Goal: Task Accomplishment & Management: Complete application form

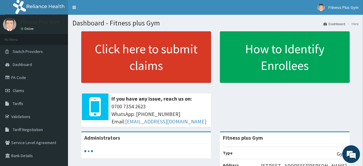
click at [148, 62] on link "Click here to submit claims" at bounding box center [146, 56] width 130 height 51
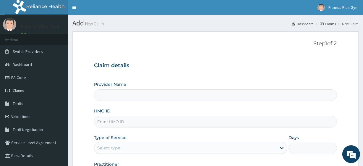
type input "Fitness plus Gym"
type input "1"
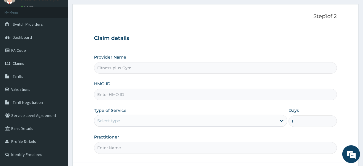
scroll to position [53, 0]
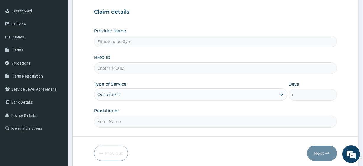
click at [123, 70] on input "HMO ID" at bounding box center [215, 68] width 242 height 12
type input "ISW/10554/A"
click at [117, 123] on input "Practitioner" at bounding box center [215, 121] width 242 height 12
type input "fitnessplus"
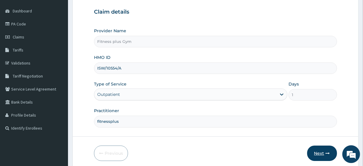
click at [318, 156] on button "Next" at bounding box center [322, 152] width 30 height 15
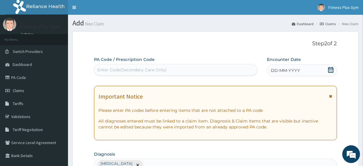
click at [140, 67] on div "Enter Code(Secondary Care Only)" at bounding box center [131, 70] width 69 height 6
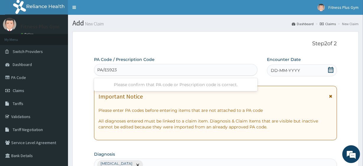
type input "PA/E5923C"
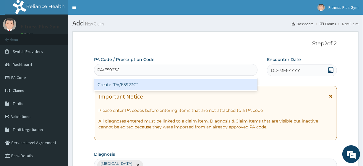
click at [121, 87] on div "Create "PA/E5923C"" at bounding box center [175, 84] width 163 height 11
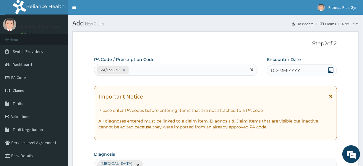
click at [288, 69] on span "DD-MM-YYYY" at bounding box center [284, 70] width 29 height 6
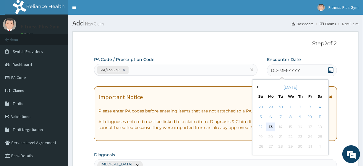
click at [271, 126] on div "13" at bounding box center [270, 126] width 9 height 9
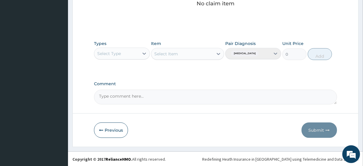
scroll to position [260, 0]
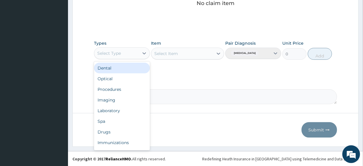
click at [128, 58] on div "Select Type" at bounding box center [122, 53] width 56 height 12
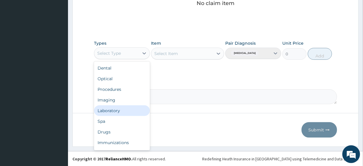
scroll to position [20, 0]
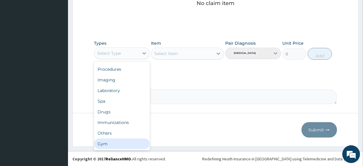
click at [109, 145] on div "Gym" at bounding box center [122, 143] width 56 height 11
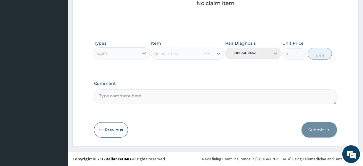
click at [197, 55] on div "Select Item" at bounding box center [187, 54] width 73 height 12
click at [198, 53] on div "Select Item" at bounding box center [181, 53] width 61 height 9
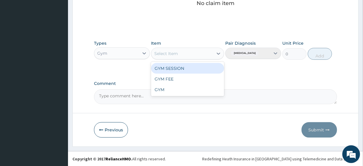
click at [191, 70] on div "GYM SESSION" at bounding box center [187, 68] width 73 height 11
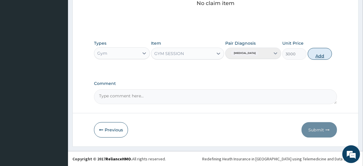
click at [326, 57] on button "Add" at bounding box center [319, 54] width 24 height 12
type input "0"
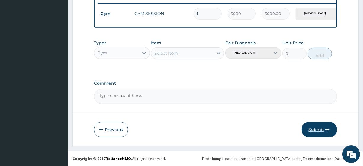
click at [309, 129] on button "Submit" at bounding box center [318, 129] width 35 height 15
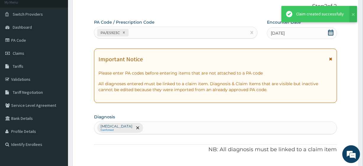
scroll to position [236, 0]
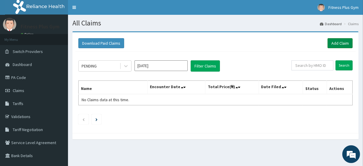
click at [334, 47] on link "Add Claim" at bounding box center [339, 43] width 25 height 10
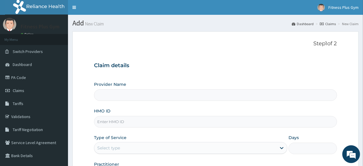
type input "Fitness plus Gym"
type input "1"
click at [114, 124] on input "HMO ID" at bounding box center [215, 122] width 242 height 12
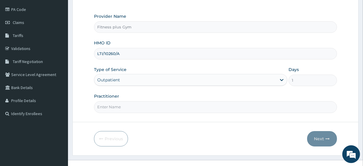
scroll to position [76, 0]
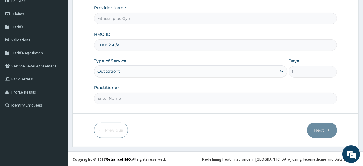
type input "LTI/10260/A"
click at [107, 97] on input "Practitioner" at bounding box center [215, 98] width 242 height 12
type input "fitness+"
click at [321, 132] on button "Next" at bounding box center [322, 129] width 30 height 15
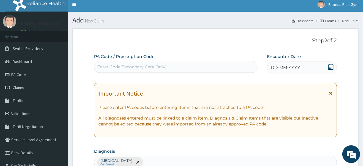
scroll to position [0, 0]
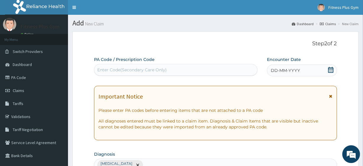
click at [123, 69] on div "Enter Code(Secondary Care Only)" at bounding box center [131, 70] width 69 height 6
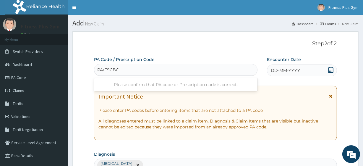
type input "PA/F9CBCF"
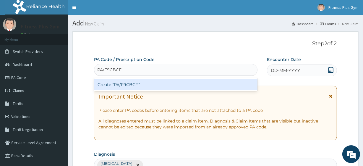
click at [125, 88] on div "Create "PA/F9CBCF"" at bounding box center [175, 84] width 163 height 11
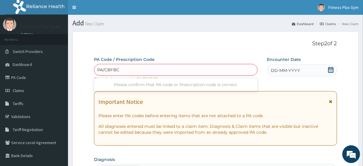
type input "PA/CBFBCF"
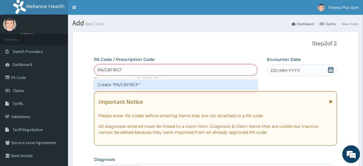
click at [145, 85] on div "Create "PA/CBFBCF"" at bounding box center [175, 84] width 163 height 11
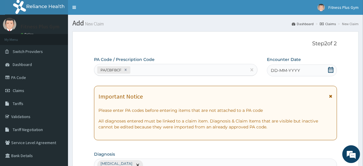
click at [291, 68] on span "DD-MM-YYYY" at bounding box center [284, 70] width 29 height 6
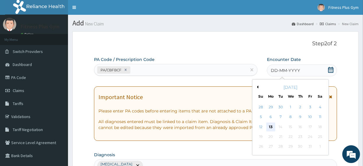
click at [272, 124] on div "13" at bounding box center [270, 126] width 9 height 9
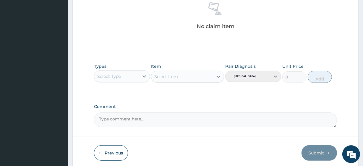
scroll to position [260, 0]
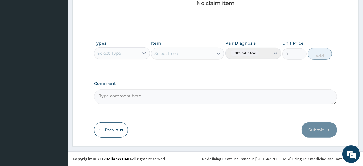
click at [115, 55] on div "Select Type" at bounding box center [109, 53] width 24 height 6
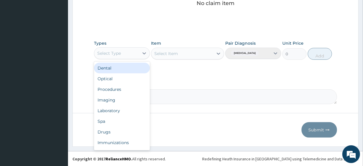
scroll to position [20, 0]
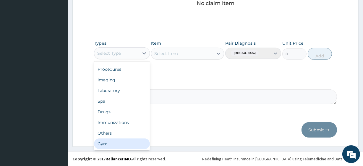
drag, startPoint x: 109, startPoint y: 144, endPoint x: 98, endPoint y: 120, distance: 26.9
click at [108, 143] on div "Gym" at bounding box center [122, 143] width 56 height 11
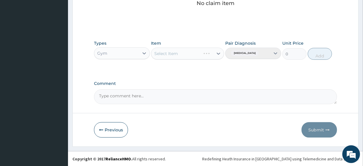
click at [181, 56] on div "Select Item" at bounding box center [187, 54] width 73 height 12
click at [182, 55] on div "Select Item" at bounding box center [181, 53] width 61 height 9
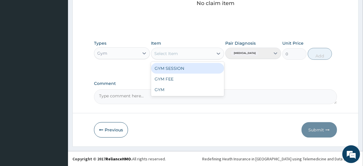
click at [186, 68] on div "GYM SESSION" at bounding box center [187, 68] width 73 height 11
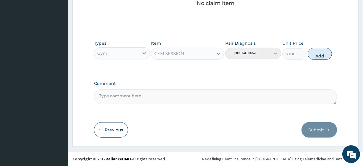
click at [315, 59] on button "Add" at bounding box center [319, 54] width 24 height 12
type input "0"
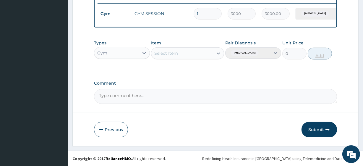
scroll to position [236, 0]
click at [319, 131] on button "Submit" at bounding box center [318, 129] width 35 height 15
